Goal: Task Accomplishment & Management: Use online tool/utility

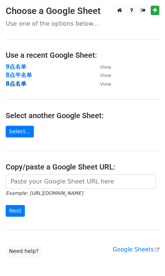
click at [19, 84] on strong "8点名单" at bounding box center [16, 83] width 21 height 7
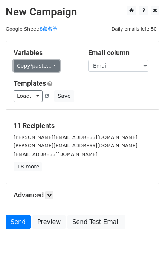
click at [54, 61] on link "Copy/paste..." at bounding box center [37, 66] width 46 height 12
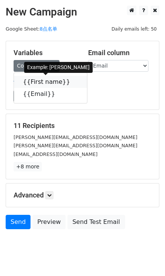
drag, startPoint x: 65, startPoint y: 83, endPoint x: 18, endPoint y: 83, distance: 47.1
click at [72, 83] on icon at bounding box center [75, 81] width 6 height 6
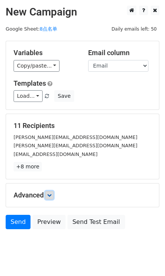
click at [51, 195] on icon at bounding box center [49, 195] width 5 height 5
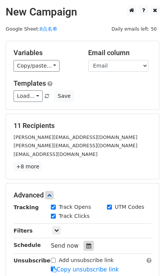
click at [90, 245] on icon at bounding box center [88, 245] width 5 height 5
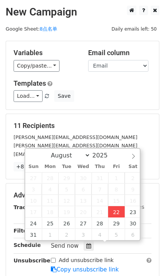
type input "2025-08-22 17:42"
type input "05"
type input "42"
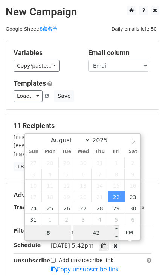
type input "8"
type input "2025-08-22 20:42"
type input "08"
click at [100, 233] on input "42" at bounding box center [97, 232] width 46 height 15
type input "0"
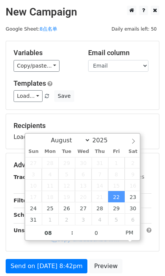
type input "2025-08-22 20:00"
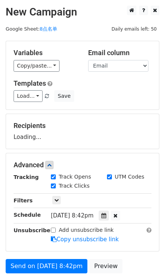
click at [116, 80] on h5 "Templates" at bounding box center [83, 83] width 138 height 8
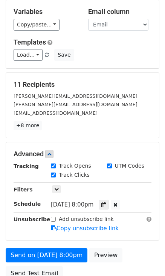
scroll to position [103, 0]
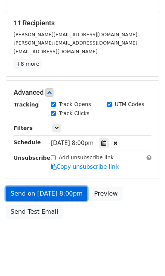
click at [61, 191] on link "Send on Aug 22 at 8:00pm" at bounding box center [47, 193] width 82 height 14
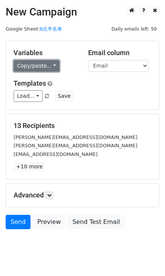
click at [47, 67] on link "Copy/paste..." at bounding box center [37, 66] width 46 height 12
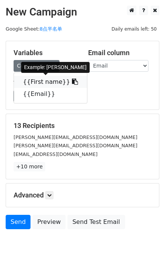
click at [72, 84] on icon at bounding box center [75, 81] width 6 height 6
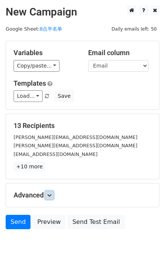
click at [52, 194] on icon at bounding box center [49, 195] width 5 height 5
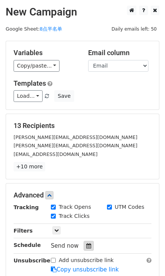
click at [86, 242] on div at bounding box center [89, 246] width 10 height 10
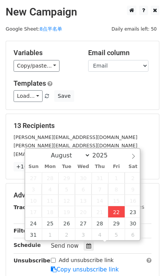
type input "2025-08-22 17:42"
type input "05"
type input "42"
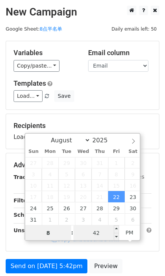
type input "8"
type input "2025-08-22 20:42"
type input "08"
click at [95, 232] on input "42" at bounding box center [97, 232] width 46 height 15
type input "30"
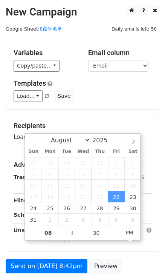
type input "2025-08-22 20:30"
click at [138, 88] on div "Templates Load... No templates saved Save" at bounding box center [82, 90] width 149 height 23
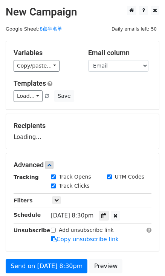
scroll to position [68, 0]
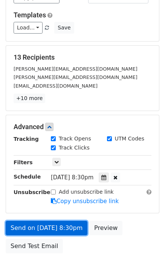
click at [67, 224] on link "Send on Aug 22 at 8:30pm" at bounding box center [47, 228] width 82 height 14
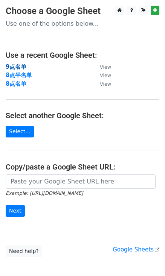
click at [14, 64] on strong "9点名单" at bounding box center [16, 66] width 21 height 7
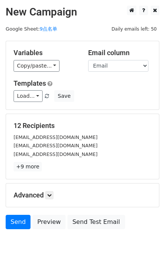
click at [57, 59] on div "Variables Copy/paste... {{First name}} {{Email}}" at bounding box center [45, 60] width 75 height 23
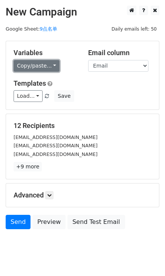
click at [45, 64] on link "Copy/paste..." at bounding box center [37, 66] width 46 height 12
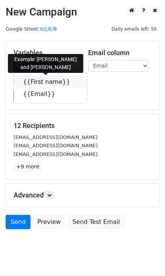
click at [72, 82] on icon at bounding box center [75, 81] width 6 height 6
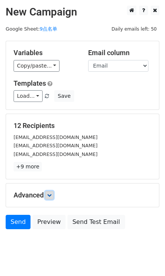
click at [52, 193] on icon at bounding box center [49, 195] width 5 height 5
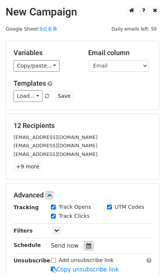
click at [86, 241] on div at bounding box center [89, 246] width 10 height 10
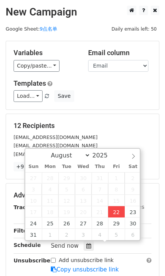
type input "2025-08-22 17:43"
type input "05"
type input "43"
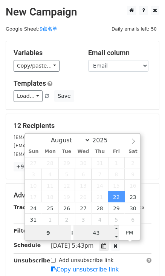
type input "9"
type input "2025-08-22 21:43"
type input "09"
click at [102, 233] on input "43" at bounding box center [97, 232] width 46 height 15
type input "0"
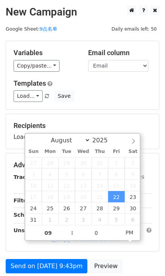
type input "2025-08-22 21:00"
click at [134, 93] on div "Load... No templates saved Save" at bounding box center [82, 96] width 149 height 12
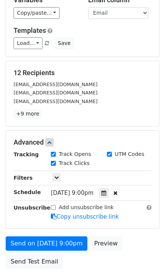
scroll to position [103, 0]
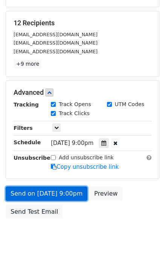
click at [73, 196] on link "Send on Aug 22 at 9:00pm" at bounding box center [47, 193] width 82 height 14
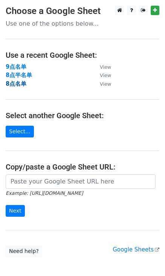
click at [20, 83] on strong "8点名单" at bounding box center [16, 83] width 21 height 7
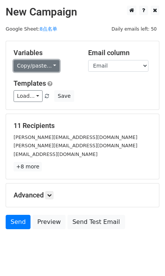
click at [54, 63] on link "Copy/paste..." at bounding box center [37, 66] width 46 height 12
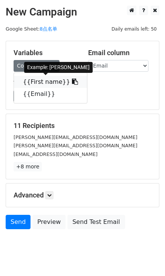
click at [72, 84] on icon at bounding box center [75, 81] width 6 height 6
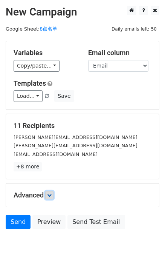
click at [50, 191] on link at bounding box center [49, 195] width 8 height 8
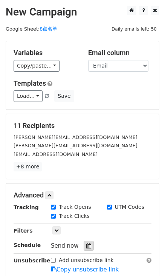
click at [86, 244] on icon at bounding box center [88, 245] width 5 height 5
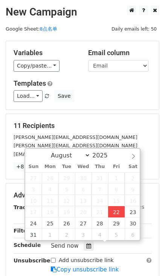
type input "2025-08-22 17:44"
type input "05"
type input "44"
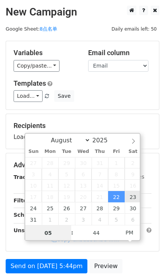
type input "2025-08-23 17:44"
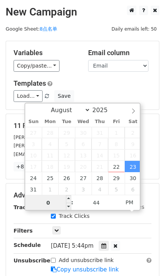
drag, startPoint x: 53, startPoint y: 204, endPoint x: 38, endPoint y: 202, distance: 15.5
click at [38, 202] on input "0" at bounding box center [48, 202] width 46 height 15
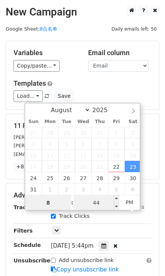
type input "8"
type input "2025-08-23 20:44"
type input "08"
click at [100, 204] on input "44" at bounding box center [97, 202] width 46 height 15
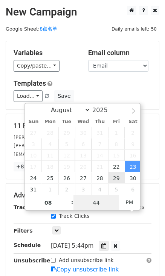
type input "0"
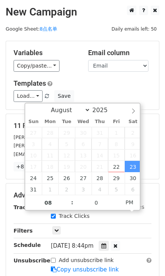
type input "2025-08-23 20:00"
click at [126, 87] on div "Templates Load... No templates saved Save" at bounding box center [82, 90] width 149 height 23
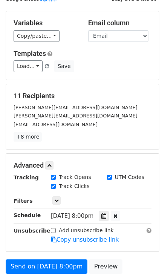
scroll to position [68, 0]
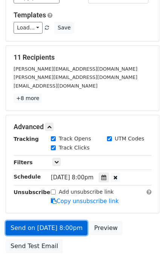
click at [55, 224] on link "Send on Aug 23 at 8:00pm" at bounding box center [47, 228] width 82 height 14
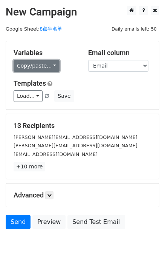
click at [49, 67] on link "Copy/paste..." at bounding box center [37, 66] width 46 height 12
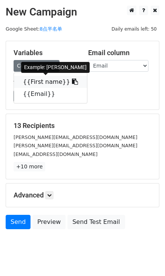
click at [72, 79] on icon at bounding box center [75, 81] width 6 height 6
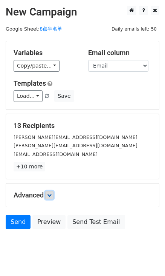
click at [51, 193] on icon at bounding box center [49, 195] width 5 height 5
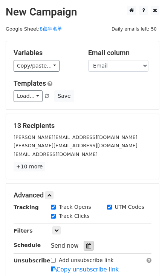
click at [85, 248] on div at bounding box center [89, 246] width 10 height 10
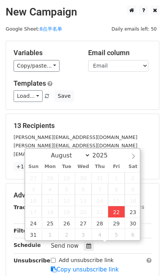
type input "[DATE] 17:45"
type input "05"
type input "45"
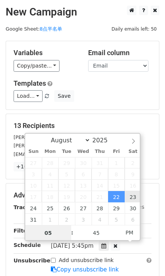
type input "[DATE] 17:45"
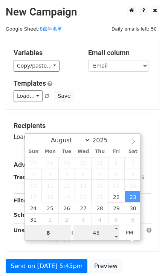
type input "8"
type input "[DATE] 20:45"
type input "08"
click at [100, 233] on input "45" at bounding box center [97, 232] width 46 height 15
type input "30"
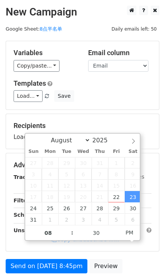
type input "[DATE] 20:30"
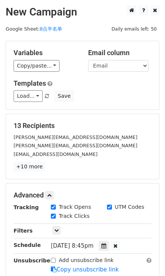
click at [124, 95] on div "Load... No templates saved Save" at bounding box center [82, 96] width 149 height 12
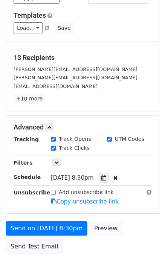
scroll to position [68, 0]
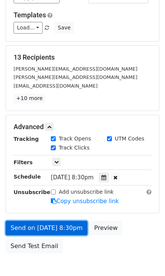
click at [61, 227] on link "Send on [DATE] 8:30pm" at bounding box center [47, 228] width 82 height 14
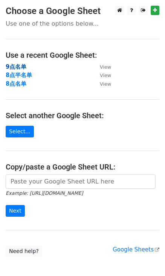
click at [22, 67] on strong "9点名单" at bounding box center [16, 66] width 21 height 7
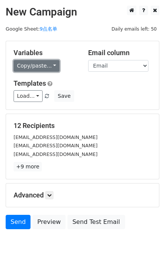
click at [48, 68] on link "Copy/paste..." at bounding box center [37, 66] width 46 height 12
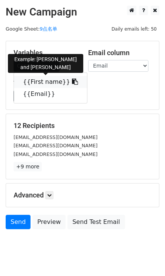
click at [72, 83] on icon at bounding box center [75, 81] width 6 height 6
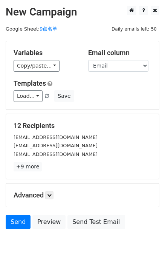
click at [44, 195] on h5 "Advanced" at bounding box center [83, 195] width 138 height 8
click at [49, 195] on icon at bounding box center [49, 195] width 5 height 5
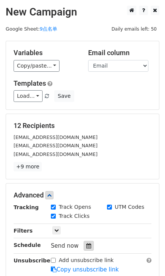
click at [82, 241] on div "Send now" at bounding box center [95, 246] width 89 height 10
click at [90, 242] on div at bounding box center [89, 246] width 10 height 10
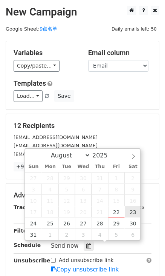
type input "2025-08-23 12:00"
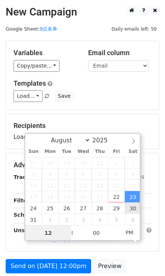
type input "9"
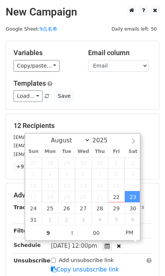
type input "2025-08-23 21:00"
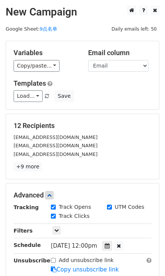
click at [137, 104] on div "Variables Copy/paste... {{First name}} {{Email}} Email column First name Email …" at bounding box center [82, 75] width 153 height 68
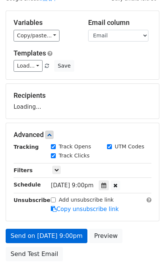
scroll to position [68, 0]
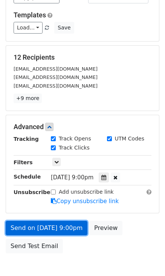
click at [60, 227] on link "Send on Aug 23 at 9:00pm" at bounding box center [47, 228] width 82 height 14
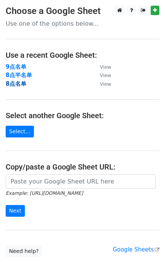
click at [16, 84] on strong "8点名单" at bounding box center [16, 83] width 21 height 7
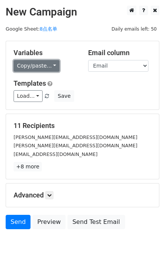
click at [42, 64] on link "Copy/paste..." at bounding box center [37, 66] width 46 height 12
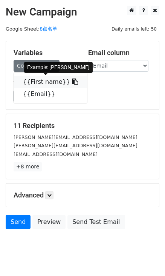
click at [70, 78] on span at bounding box center [74, 81] width 8 height 7
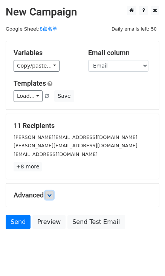
click at [51, 193] on icon at bounding box center [49, 195] width 5 height 5
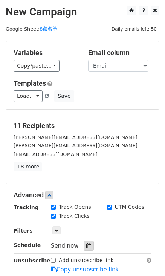
click at [87, 242] on div at bounding box center [89, 246] width 10 height 10
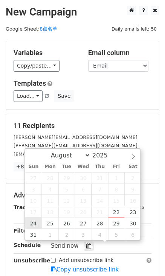
type input "[DATE] 12:00"
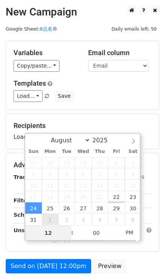
type input "8"
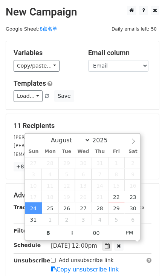
type input "[DATE] 20:00"
click at [120, 87] on div "Templates Load... No templates saved Save" at bounding box center [82, 90] width 149 height 23
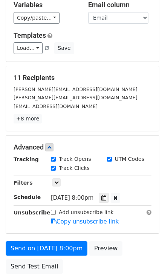
scroll to position [109, 0]
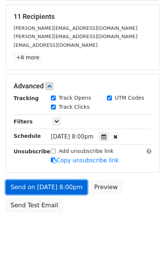
click at [75, 189] on link "Send on [DATE] 8:00pm" at bounding box center [47, 187] width 82 height 14
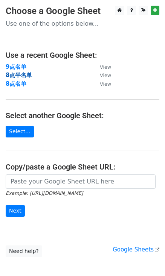
click at [18, 77] on strong "8点半名单" at bounding box center [19, 75] width 26 height 7
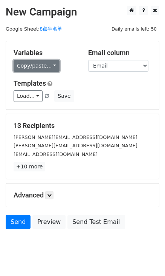
click at [48, 67] on link "Copy/paste..." at bounding box center [37, 66] width 46 height 12
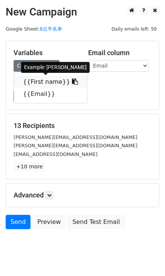
click at [72, 82] on icon at bounding box center [75, 81] width 6 height 6
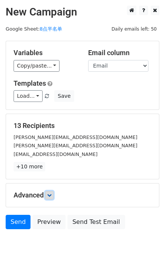
click at [51, 197] on link at bounding box center [49, 195] width 8 height 8
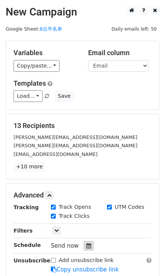
click at [86, 243] on icon at bounding box center [88, 245] width 5 height 5
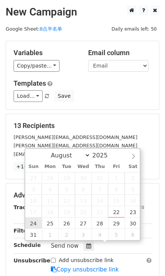
type input "2025-08-24 12:00"
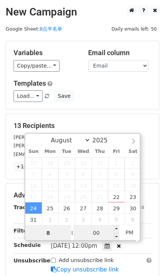
type input "8"
type input "2025-08-24 20:00"
type input "08"
click at [102, 237] on input "00" at bounding box center [97, 232] width 46 height 15
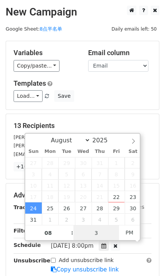
type input "30"
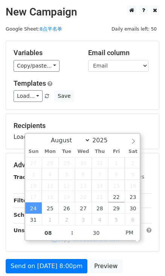
type input "2025-08-24 20:30"
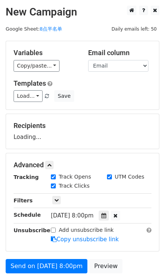
click at [117, 81] on h5 "Templates" at bounding box center [83, 83] width 138 height 8
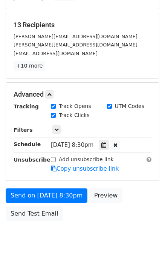
scroll to position [103, 0]
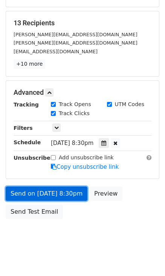
click at [61, 192] on link "Send on Aug 24 at 8:30pm" at bounding box center [47, 193] width 82 height 14
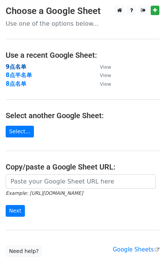
click at [18, 65] on strong "9点名单" at bounding box center [16, 66] width 21 height 7
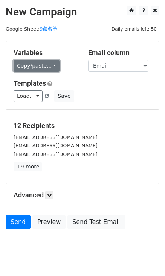
click at [53, 61] on link "Copy/paste..." at bounding box center [37, 66] width 46 height 12
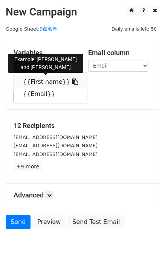
click at [67, 77] on link "{{First name}}" at bounding box center [50, 82] width 73 height 12
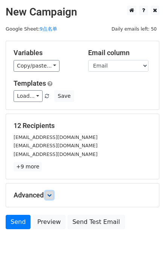
click at [52, 194] on icon at bounding box center [49, 195] width 5 height 5
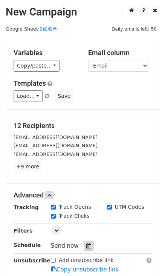
click at [86, 246] on icon at bounding box center [88, 245] width 5 height 5
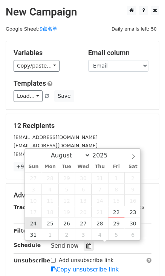
type input "[DATE] 12:00"
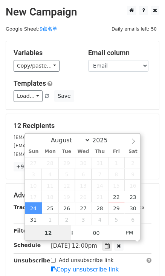
type input "9"
type input "[DATE] 21:00"
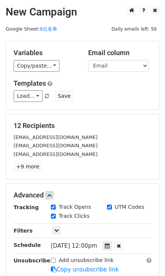
click at [139, 107] on div "Variables Copy/paste... {{First name}} {{Email}} Email column First name Email …" at bounding box center [82, 75] width 153 height 68
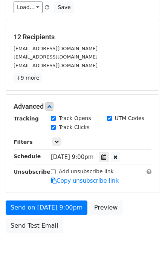
scroll to position [103, 0]
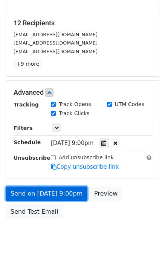
click at [66, 189] on link "Send on [DATE] 9:00pm" at bounding box center [47, 193] width 82 height 14
